Goal: Task Accomplishment & Management: Manage account settings

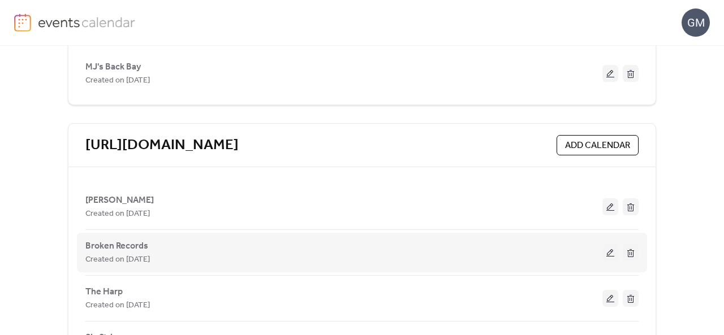
scroll to position [268, 0]
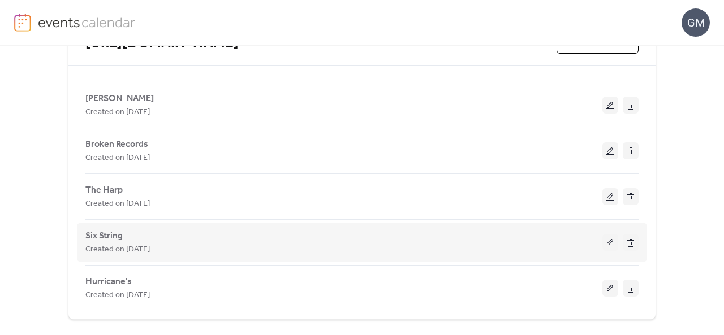
click at [612, 238] on button at bounding box center [610, 242] width 16 height 17
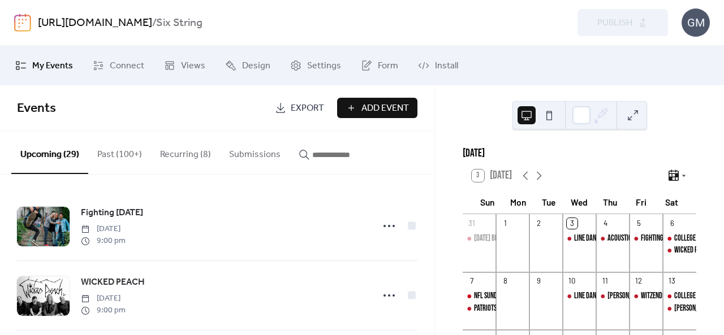
click at [196, 160] on button "Recurring (8)" at bounding box center [185, 152] width 69 height 42
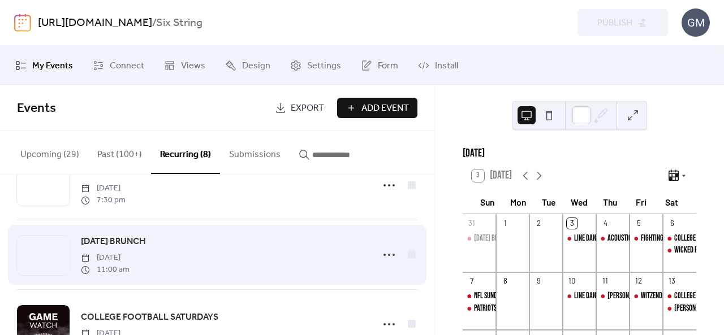
scroll to position [316, 0]
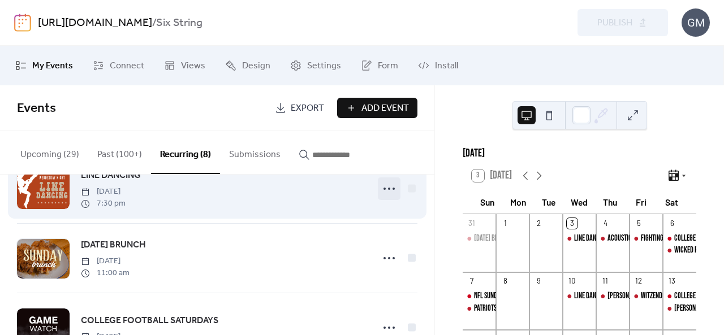
click at [388, 192] on icon at bounding box center [389, 189] width 18 height 18
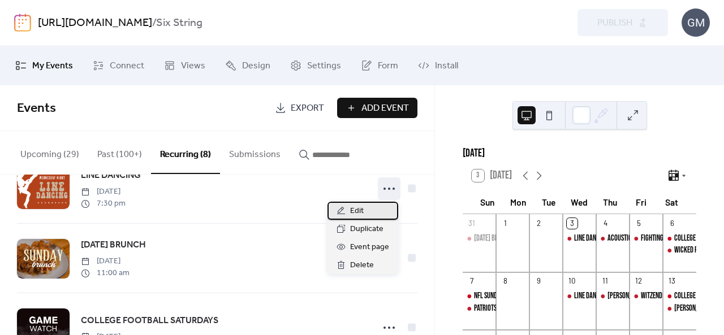
click at [368, 217] on div "Edit" at bounding box center [363, 211] width 71 height 18
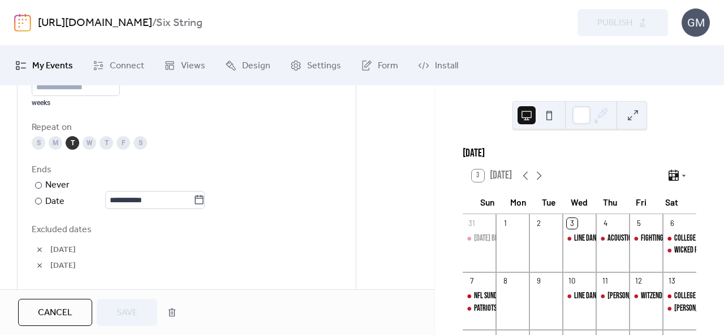
scroll to position [622, 0]
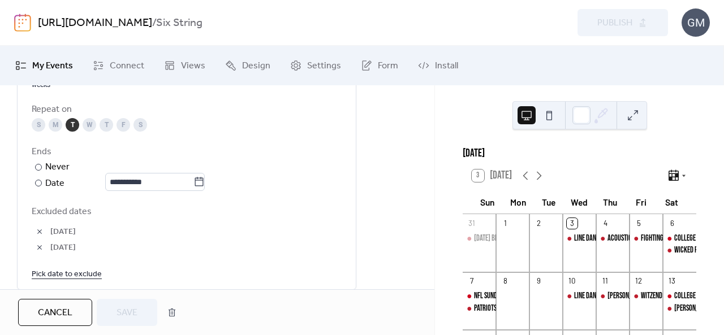
click at [76, 268] on link "Pick date to exclude" at bounding box center [67, 274] width 70 height 14
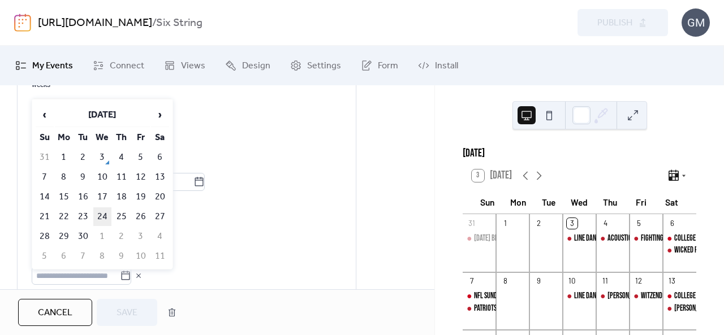
click at [105, 213] on td "24" at bounding box center [102, 217] width 18 height 19
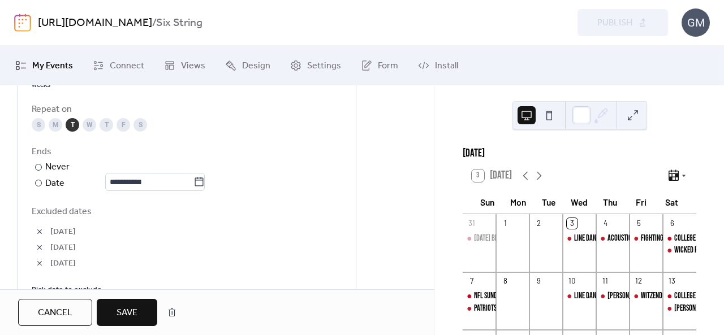
drag, startPoint x: 134, startPoint y: 307, endPoint x: 283, endPoint y: 285, distance: 151.0
click at [134, 307] on span "Save" at bounding box center [127, 314] width 21 height 14
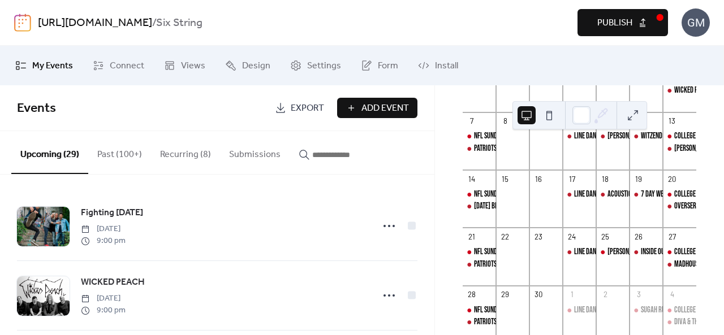
scroll to position [226, 0]
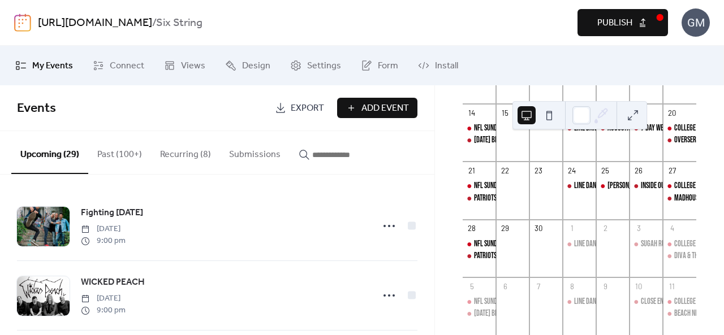
click at [615, 25] on span "Publish" at bounding box center [614, 23] width 35 height 14
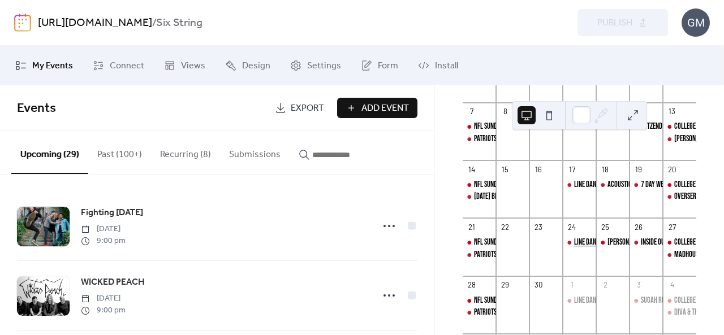
scroll to position [57, 0]
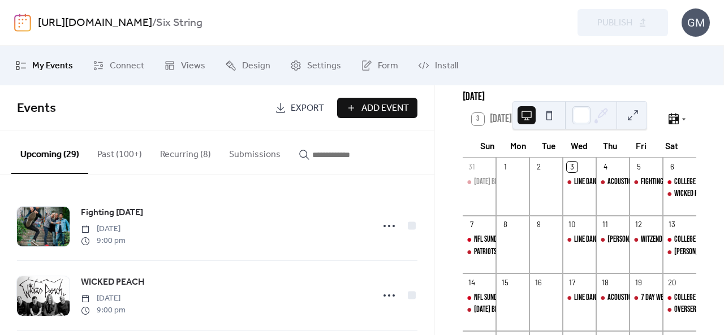
click at [198, 157] on button "Recurring (8)" at bounding box center [185, 152] width 69 height 42
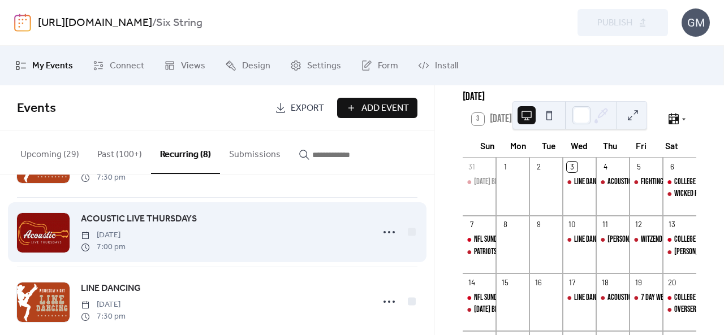
scroll to position [146, 0]
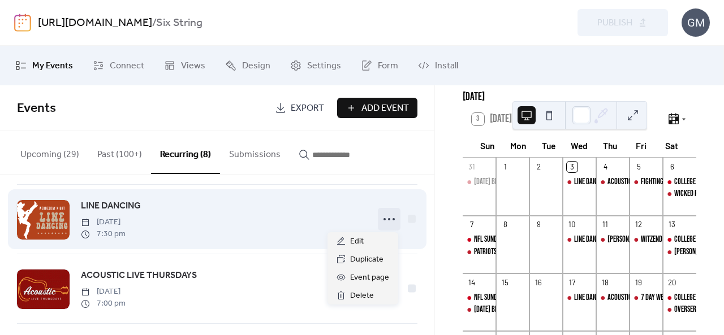
click at [380, 216] on icon at bounding box center [389, 219] width 18 height 18
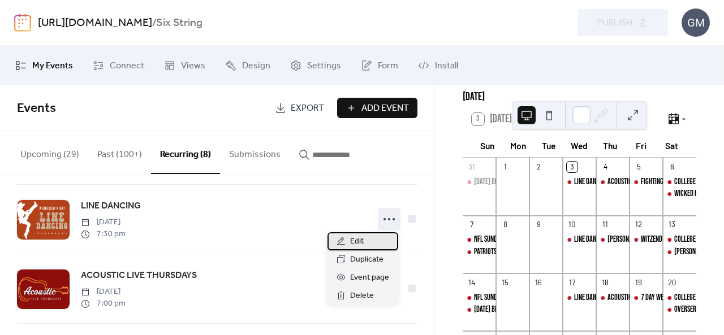
click at [365, 238] on div "Edit" at bounding box center [363, 241] width 71 height 18
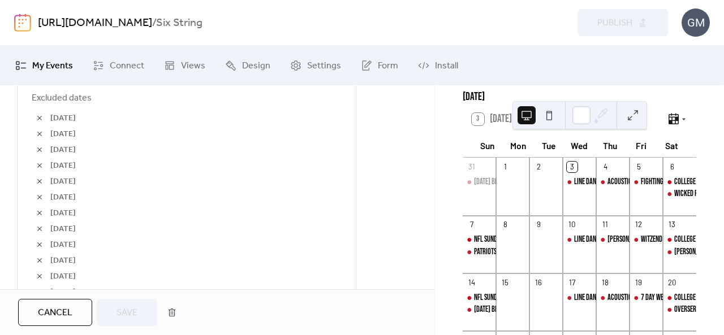
scroll to position [792, 0]
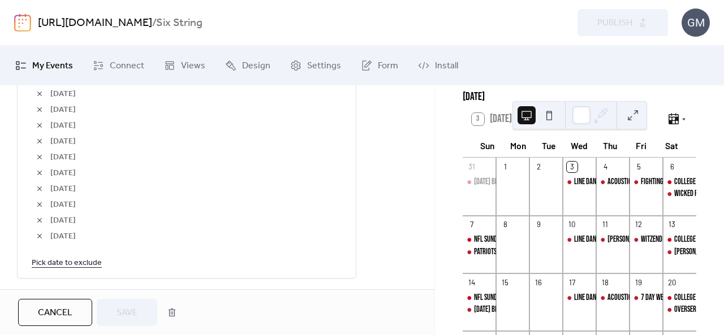
click at [77, 257] on link "Pick date to exclude" at bounding box center [67, 263] width 70 height 14
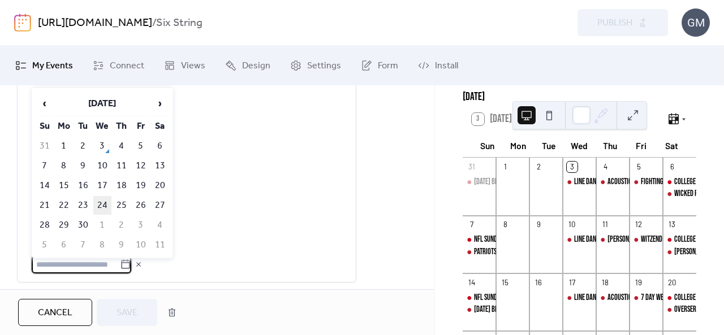
click at [105, 205] on td "24" at bounding box center [102, 205] width 18 height 19
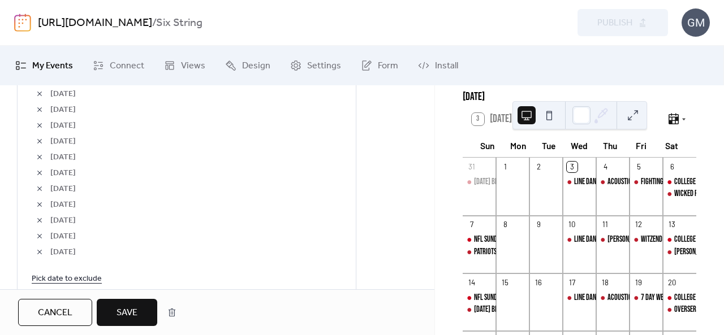
click at [135, 308] on span "Save" at bounding box center [127, 314] width 21 height 14
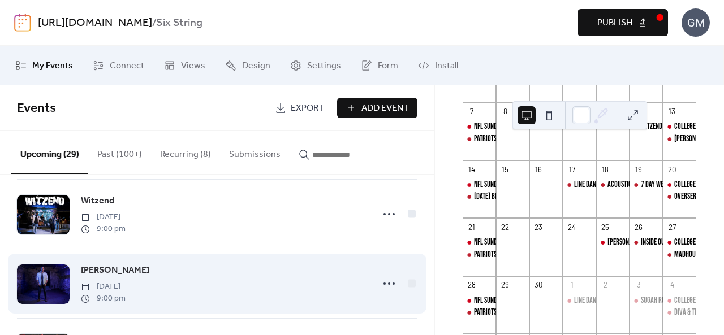
scroll to position [339, 0]
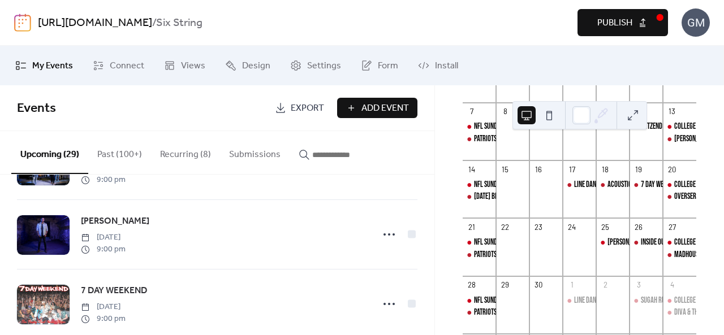
click at [184, 157] on button "Recurring (8)" at bounding box center [185, 152] width 69 height 42
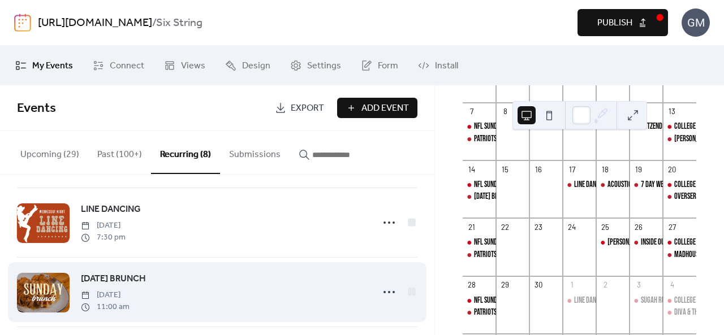
scroll to position [283, 0]
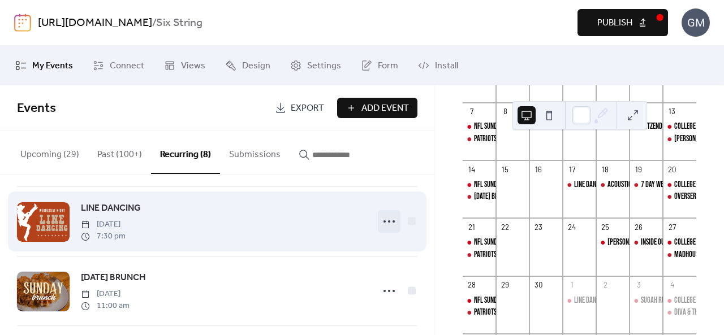
click at [380, 223] on icon at bounding box center [389, 222] width 18 height 18
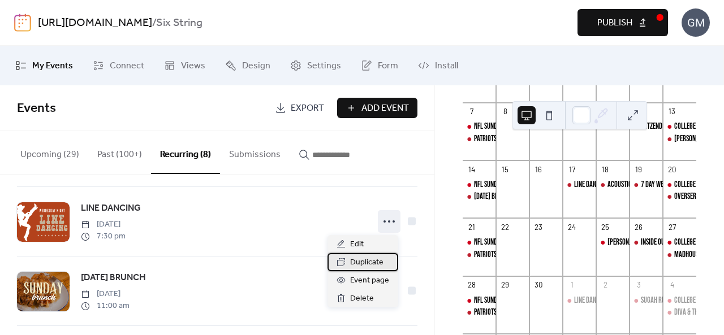
click at [366, 260] on span "Duplicate" at bounding box center [366, 263] width 33 height 14
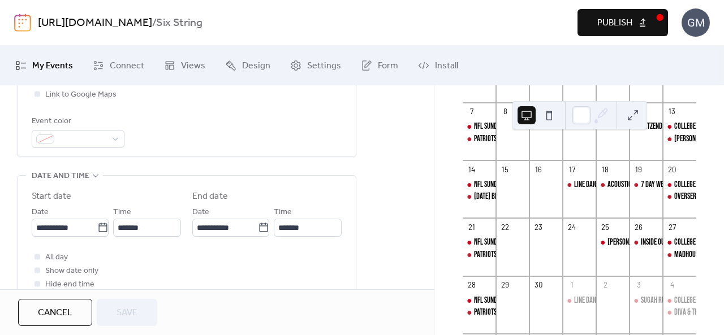
scroll to position [396, 0]
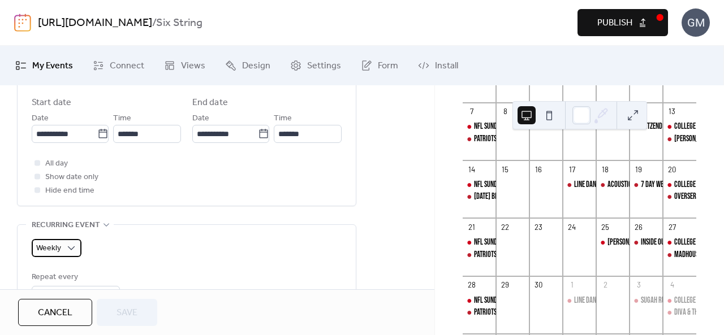
click at [62, 249] on div "Weekly" at bounding box center [57, 248] width 50 height 18
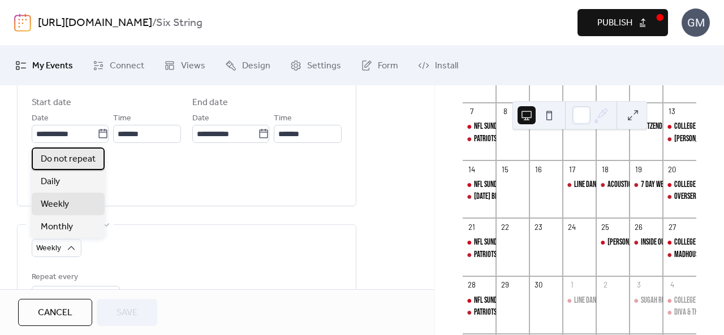
click at [72, 161] on span "Do not repeat" at bounding box center [68, 160] width 55 height 14
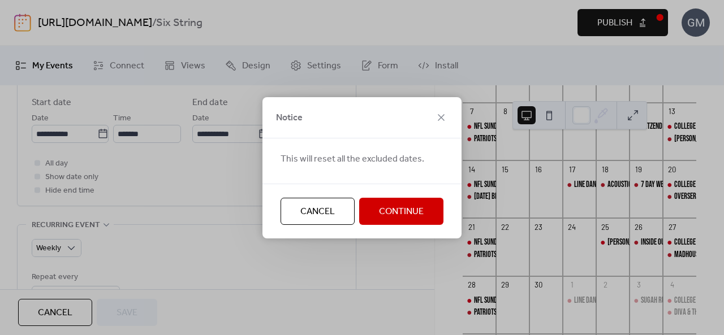
click at [381, 207] on span "Continue" at bounding box center [401, 212] width 45 height 14
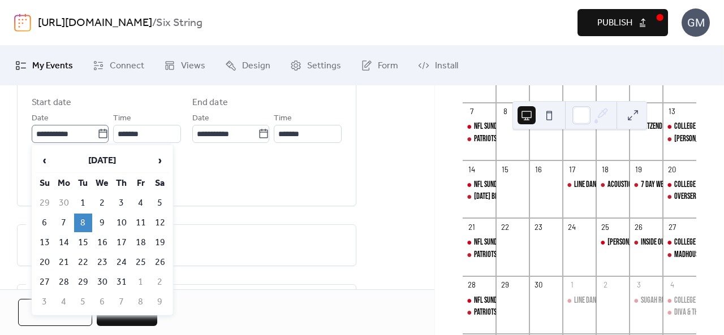
click at [105, 132] on label "**********" at bounding box center [70, 134] width 77 height 18
click at [97, 132] on input "**********" at bounding box center [65, 134] width 66 height 18
click at [158, 157] on span "›" at bounding box center [160, 160] width 17 height 23
click at [46, 159] on span "‹" at bounding box center [44, 160] width 17 height 23
click at [164, 161] on span "›" at bounding box center [160, 160] width 17 height 23
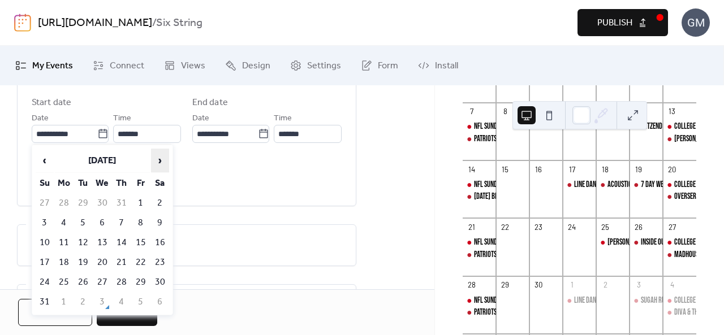
click at [164, 161] on span "›" at bounding box center [160, 160] width 17 height 23
click at [105, 259] on td "24" at bounding box center [102, 262] width 18 height 19
type input "**********"
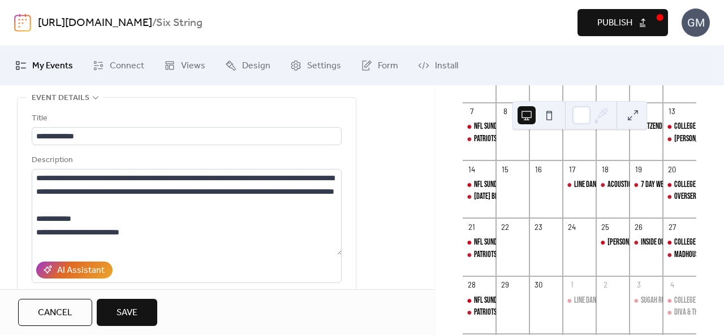
scroll to position [0, 0]
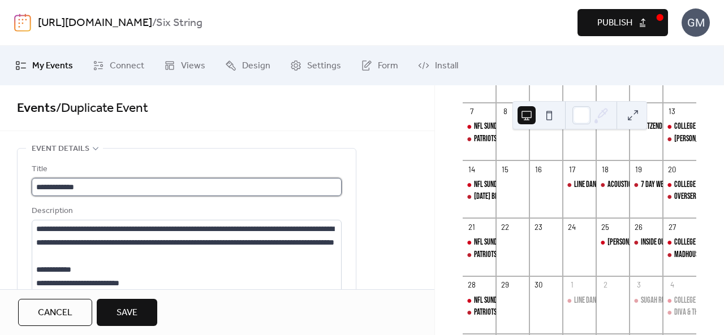
click at [96, 189] on input "**********" at bounding box center [187, 187] width 310 height 18
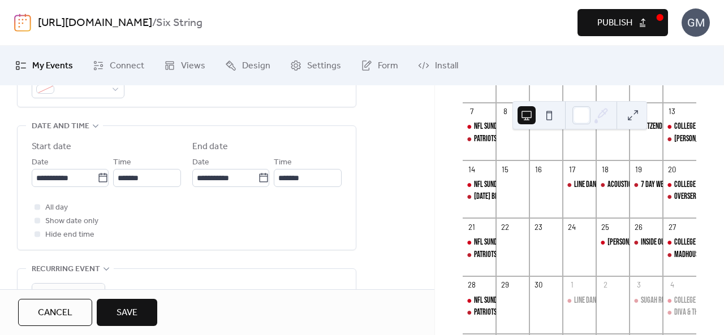
scroll to position [453, 0]
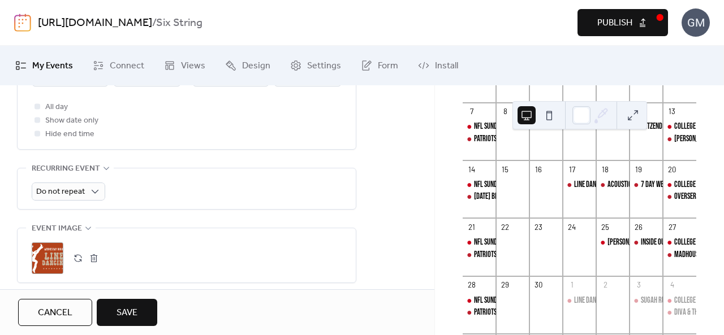
type input "**********"
click at [96, 256] on button "button" at bounding box center [94, 259] width 16 height 16
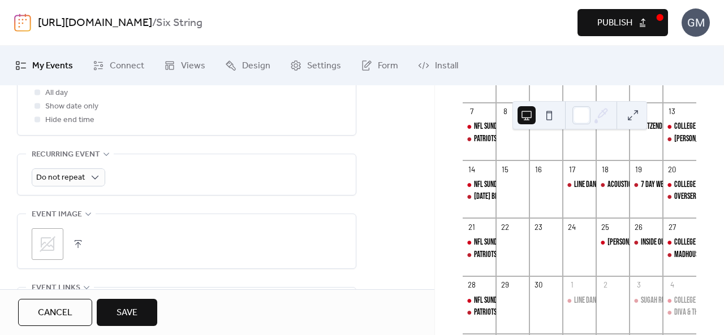
scroll to position [509, 0]
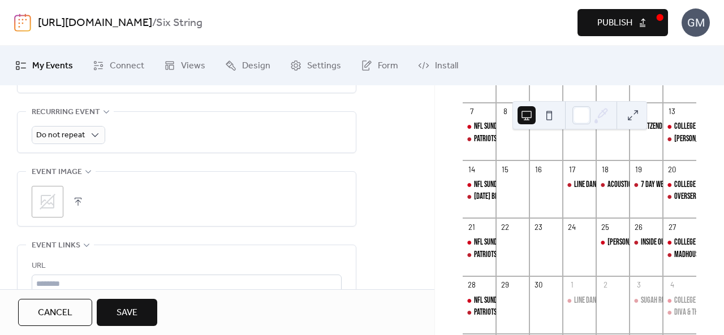
click at [51, 182] on div ";" at bounding box center [187, 199] width 310 height 54
click at [51, 197] on icon at bounding box center [47, 202] width 18 height 18
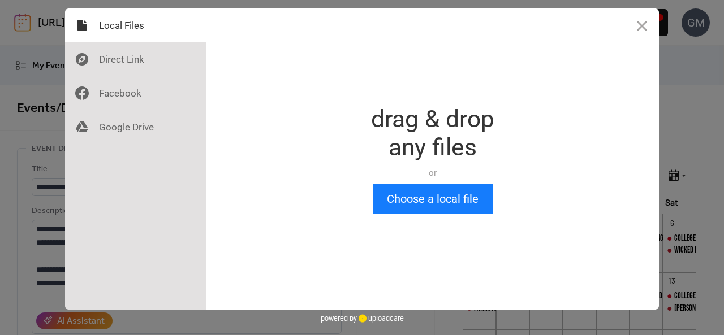
scroll to position [0, 0]
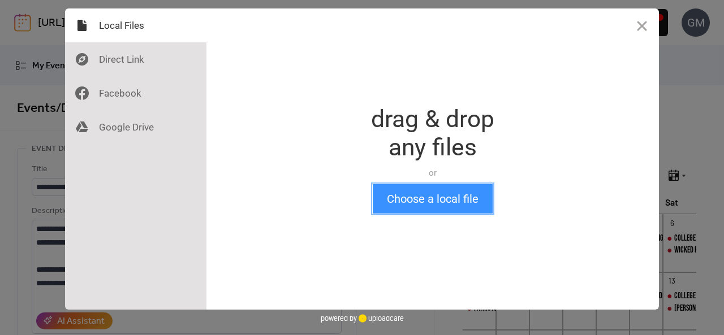
click at [415, 193] on button "Choose a local file" at bounding box center [433, 198] width 120 height 29
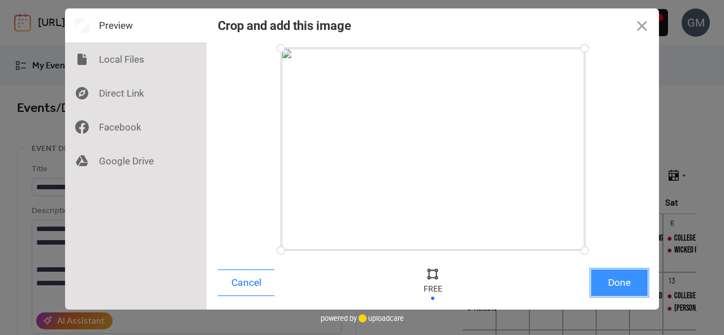
click at [614, 282] on button "Done" at bounding box center [619, 283] width 57 height 27
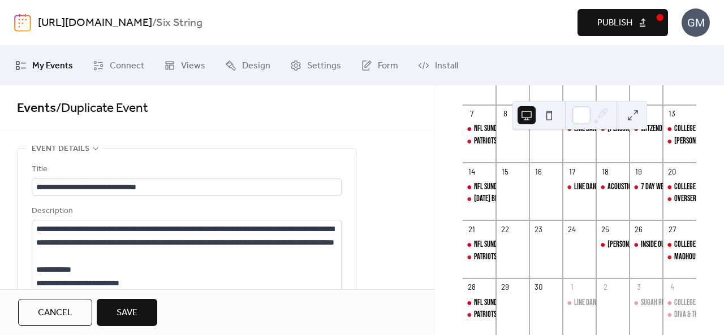
scroll to position [170, 0]
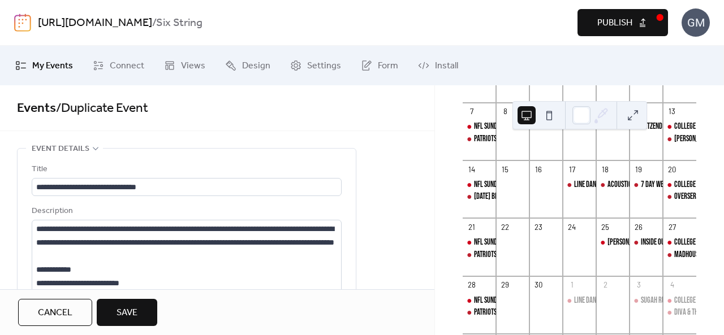
click at [117, 312] on button "Save" at bounding box center [127, 312] width 61 height 27
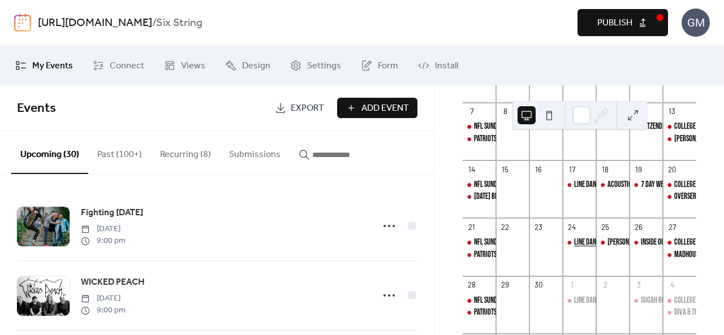
click at [587, 248] on div "LINE DANCING - TAILGATE THEME NIGHT" at bounding box center [621, 242] width 94 height 11
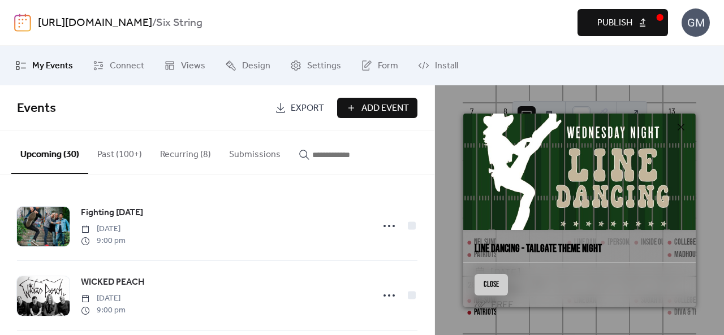
scroll to position [113, 0]
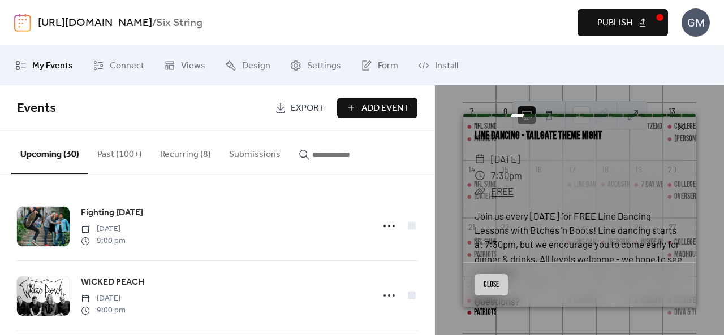
drag, startPoint x: 486, startPoint y: 290, endPoint x: 522, endPoint y: 262, distance: 45.5
click at [486, 290] on button "Close" at bounding box center [491, 284] width 33 height 21
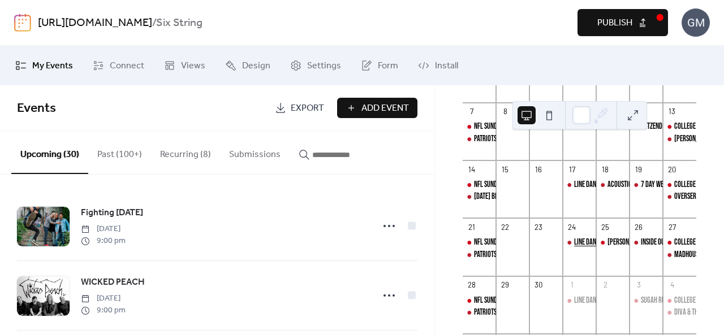
click at [586, 246] on div "LINE DANCING - TAILGATE THEME NIGHT" at bounding box center [621, 242] width 94 height 11
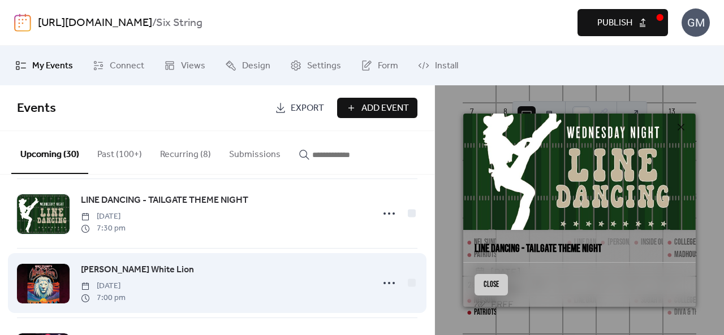
scroll to position [622, 0]
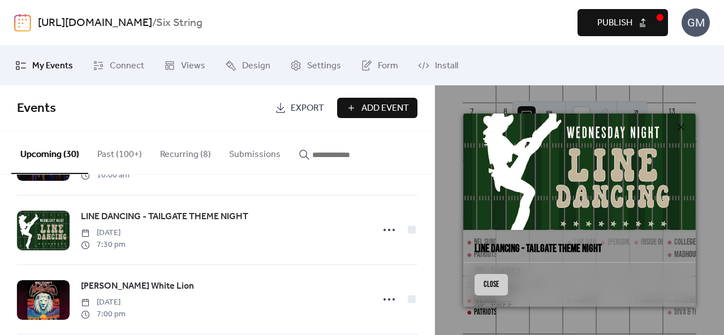
click at [626, 14] on button "Publish" at bounding box center [623, 22] width 91 height 27
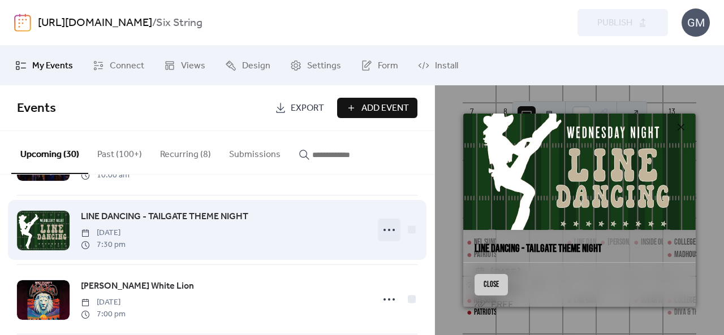
click at [386, 234] on icon at bounding box center [389, 230] width 18 height 18
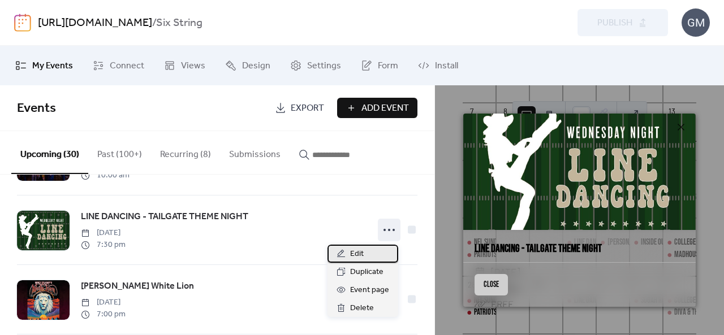
click at [369, 248] on div "Edit" at bounding box center [363, 254] width 71 height 18
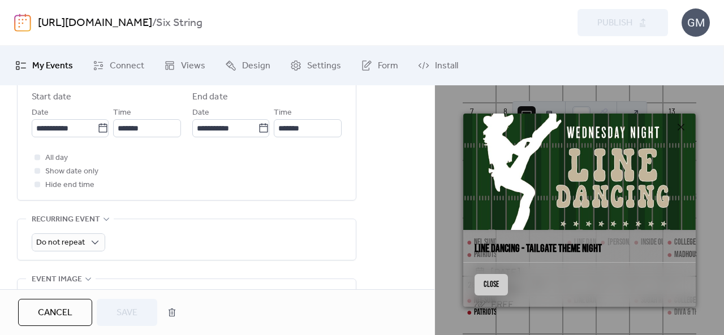
scroll to position [509, 0]
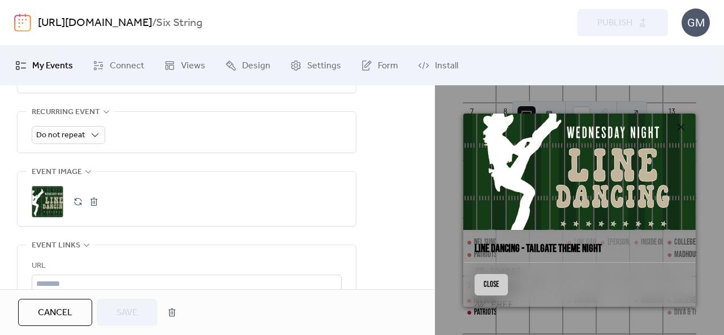
click at [96, 197] on button "button" at bounding box center [94, 202] width 16 height 16
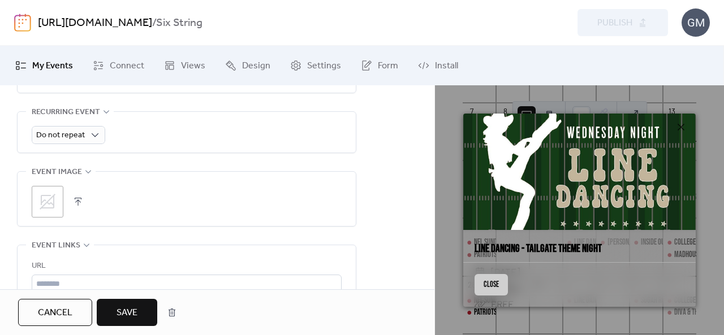
click at [45, 195] on icon at bounding box center [47, 202] width 18 height 18
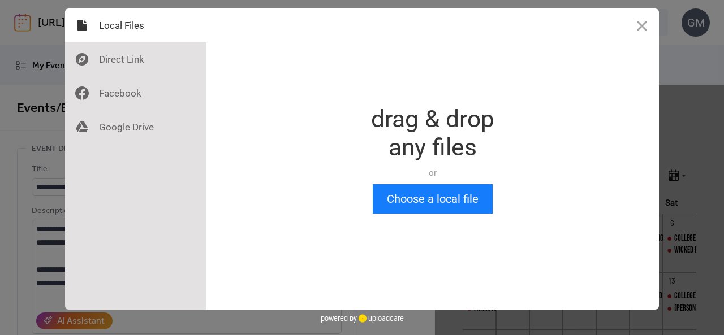
scroll to position [0, 0]
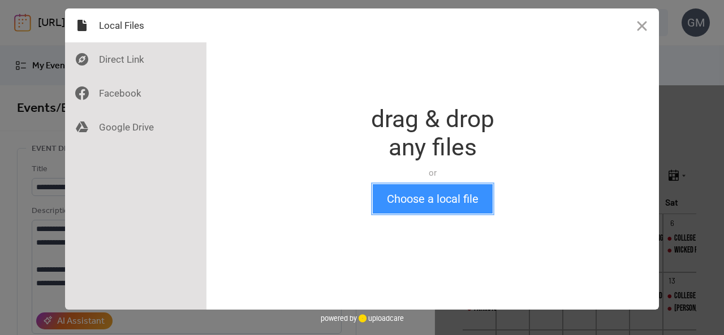
click at [432, 192] on button "Choose a local file" at bounding box center [433, 198] width 120 height 29
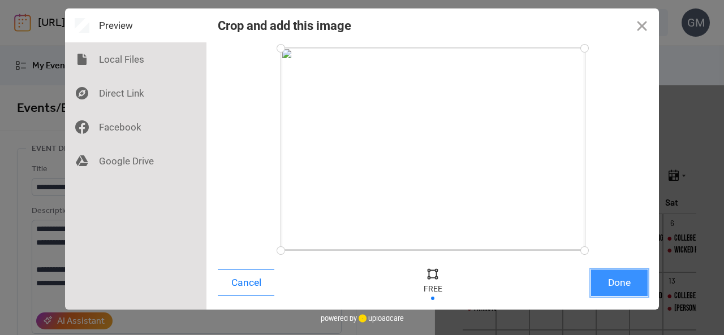
drag, startPoint x: 613, startPoint y: 272, endPoint x: 619, endPoint y: 273, distance: 7.0
click at [614, 272] on button "Done" at bounding box center [619, 283] width 57 height 27
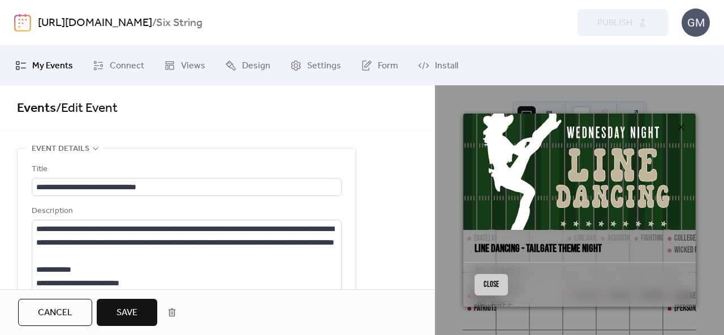
click at [143, 299] on button "Save" at bounding box center [127, 312] width 61 height 27
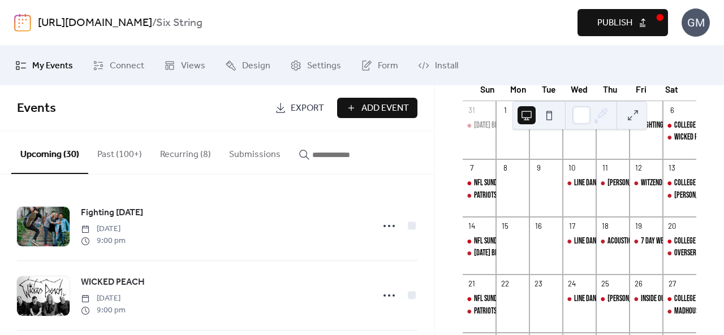
scroll to position [170, 0]
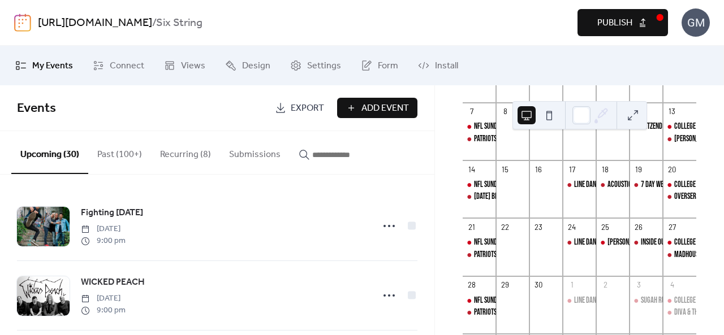
click at [614, 27] on span "Publish" at bounding box center [614, 23] width 35 height 14
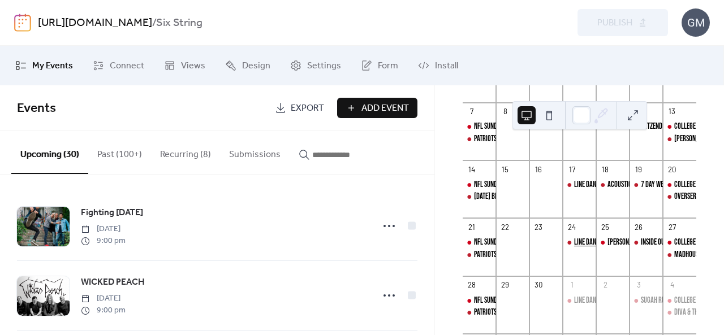
click at [582, 248] on div "LINE DANCING - TAILGATE THEME NIGHT" at bounding box center [621, 242] width 94 height 11
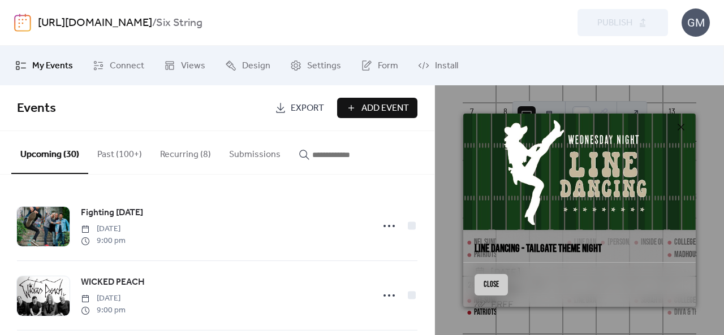
click at [511, 248] on link "LINE DANCING - TAILGATE THEME NIGHT" at bounding box center [538, 249] width 127 height 13
